Goal: Navigation & Orientation: Find specific page/section

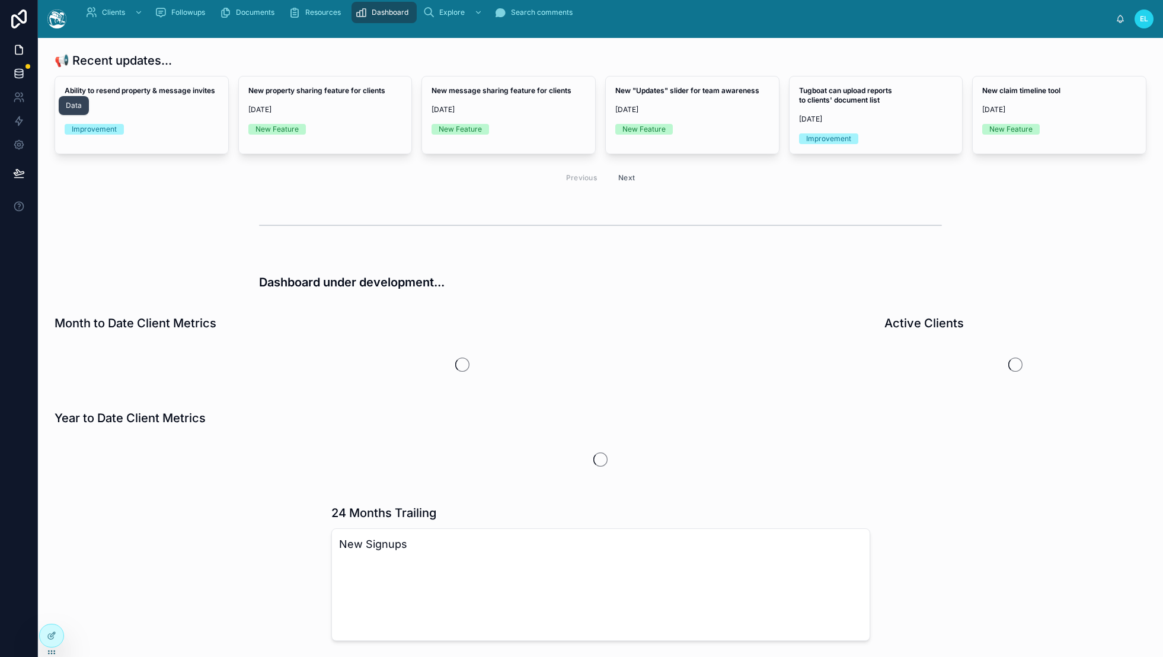
click at [25, 79] on icon at bounding box center [19, 74] width 12 height 12
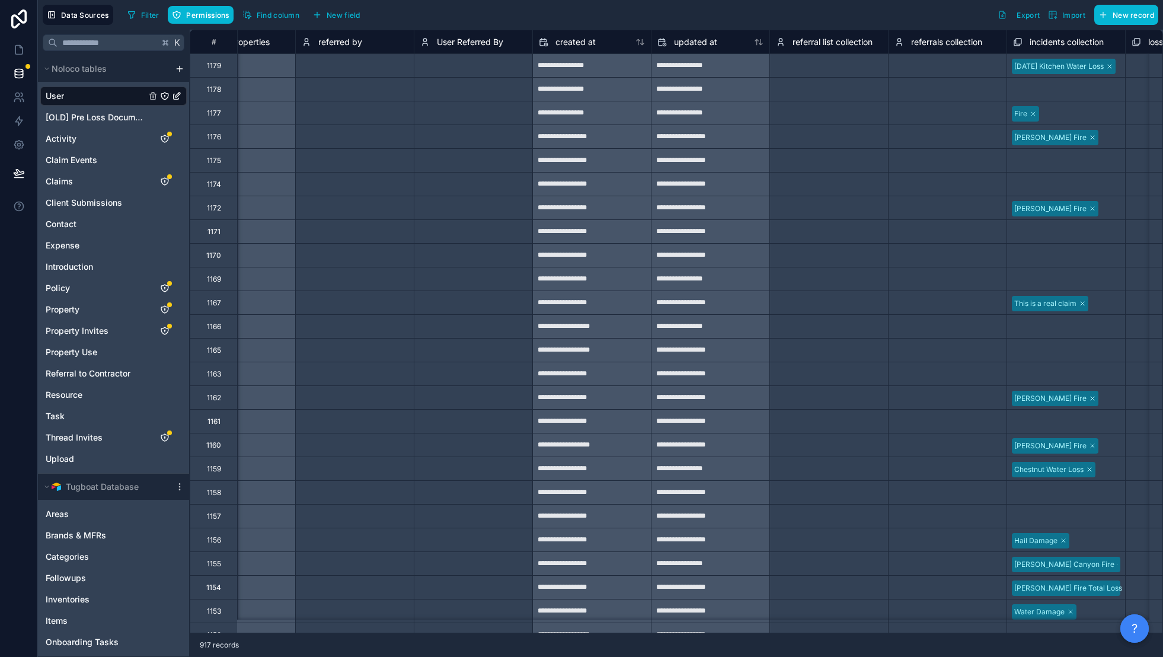
scroll to position [0, 7764]
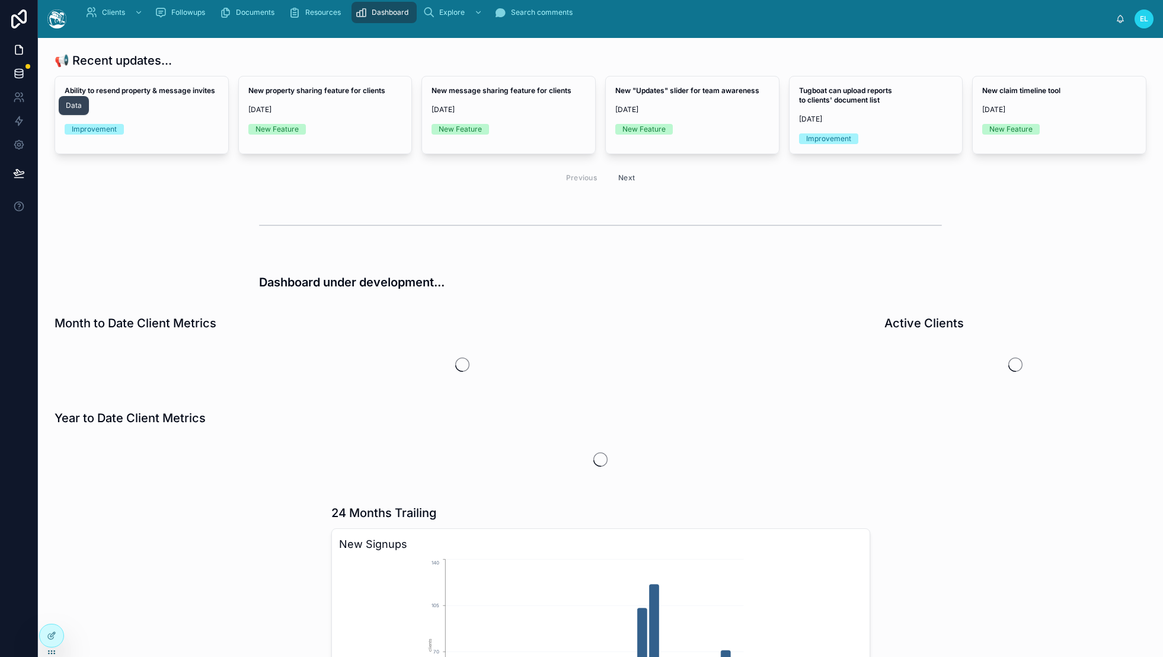
click at [25, 79] on icon at bounding box center [19, 74] width 12 height 12
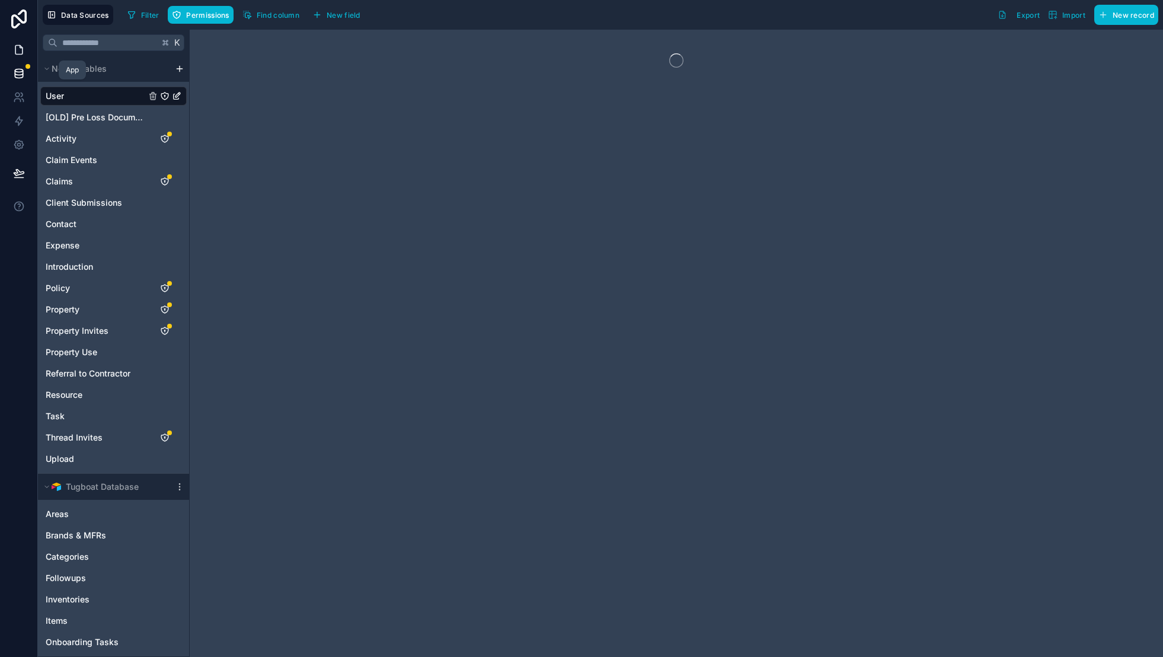
click at [23, 62] on link at bounding box center [18, 50] width 37 height 24
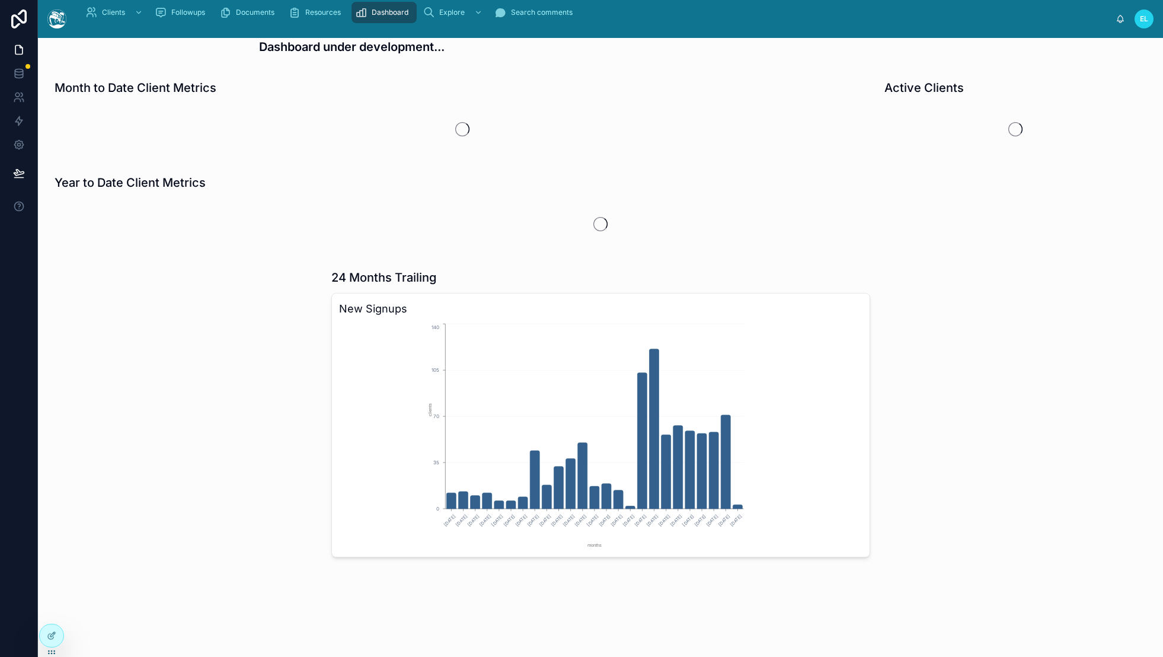
scroll to position [537, 0]
click at [938, 424] on div "📢 Recent updates... Ability to resend property & message invites 7/15/2025 Impr…" at bounding box center [600, 220] width 1125 height 835
click at [926, 436] on div "📢 Recent updates... Ability to resend property & message invites 7/15/2025 Impr…" at bounding box center [600, 220] width 1125 height 835
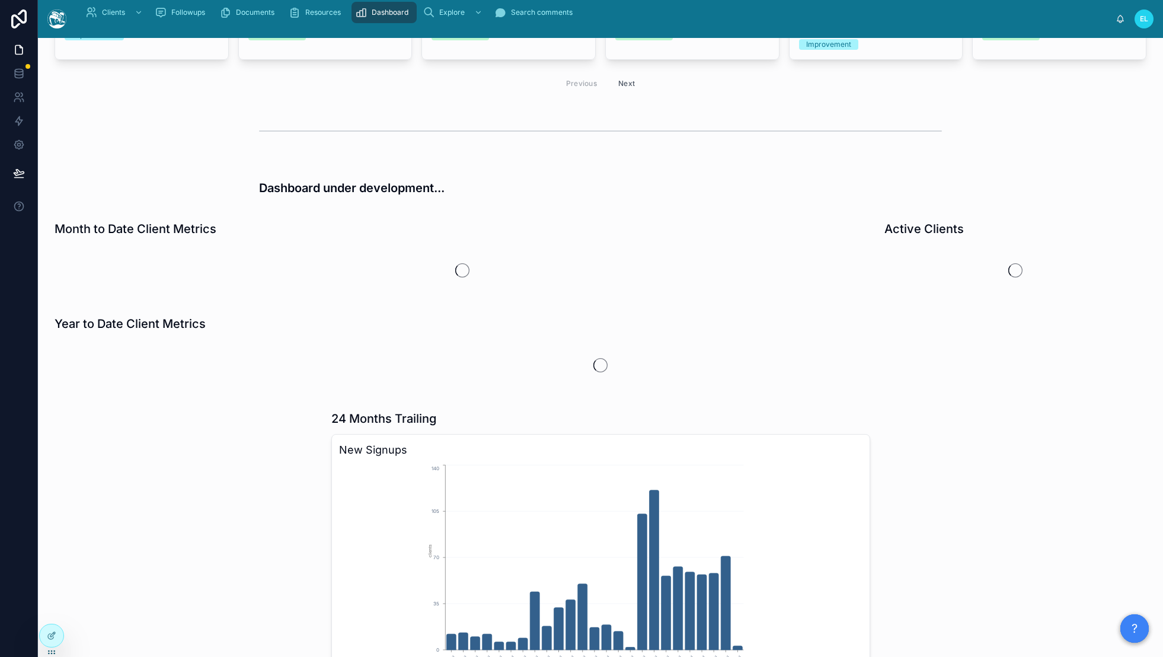
scroll to position [0, 0]
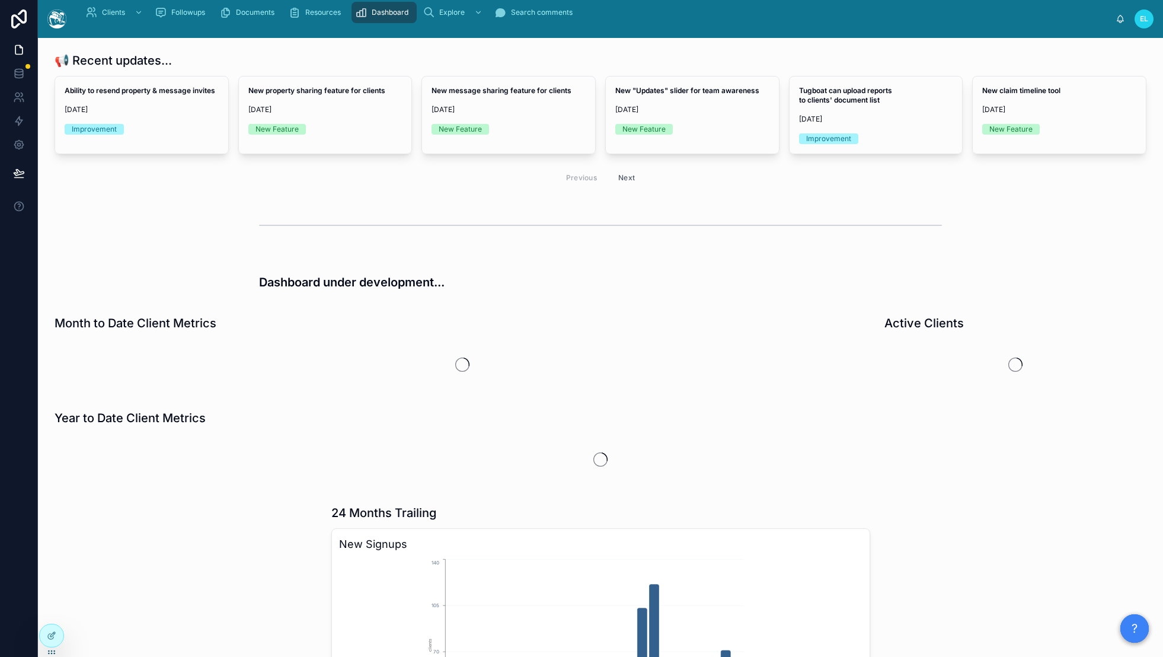
click at [881, 317] on div "📢 Recent updates... Ability to resend property & message invites 7/15/2025 Impr…" at bounding box center [600, 455] width 1125 height 835
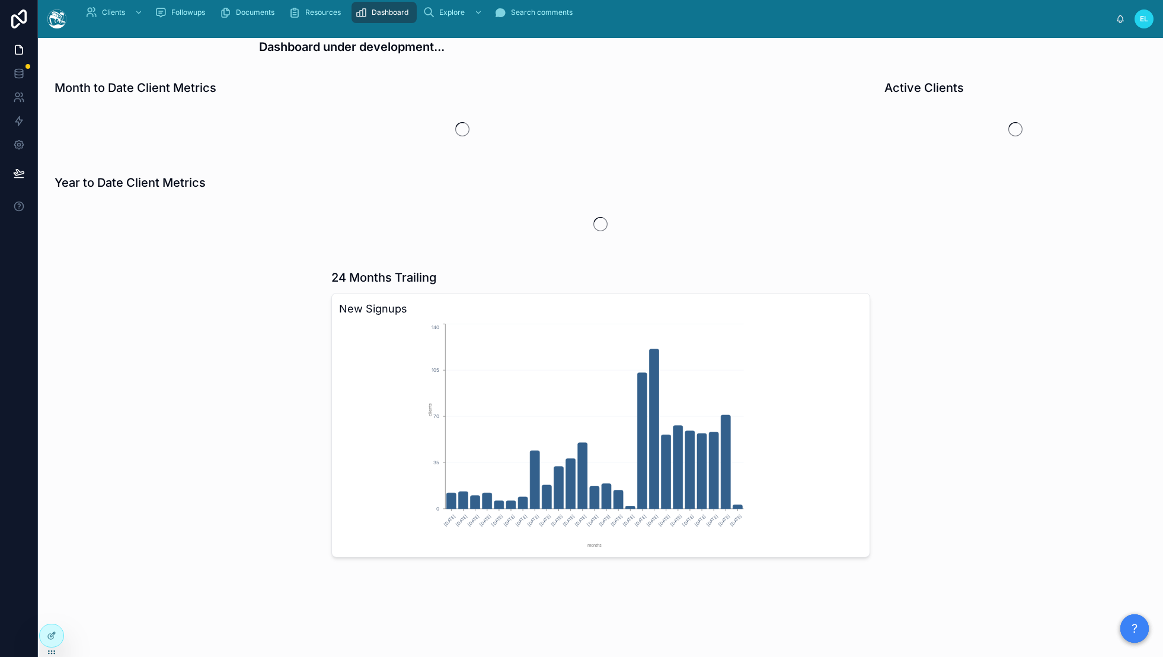
scroll to position [593, 0]
click at [930, 360] on div "📢 Recent updates... Ability to resend property & message invites 7/15/2025 Impr…" at bounding box center [600, 220] width 1125 height 835
click at [958, 395] on div "📢 Recent updates... Ability to resend property & message invites 7/15/2025 Impr…" at bounding box center [600, 220] width 1125 height 835
